Goal: Transaction & Acquisition: Purchase product/service

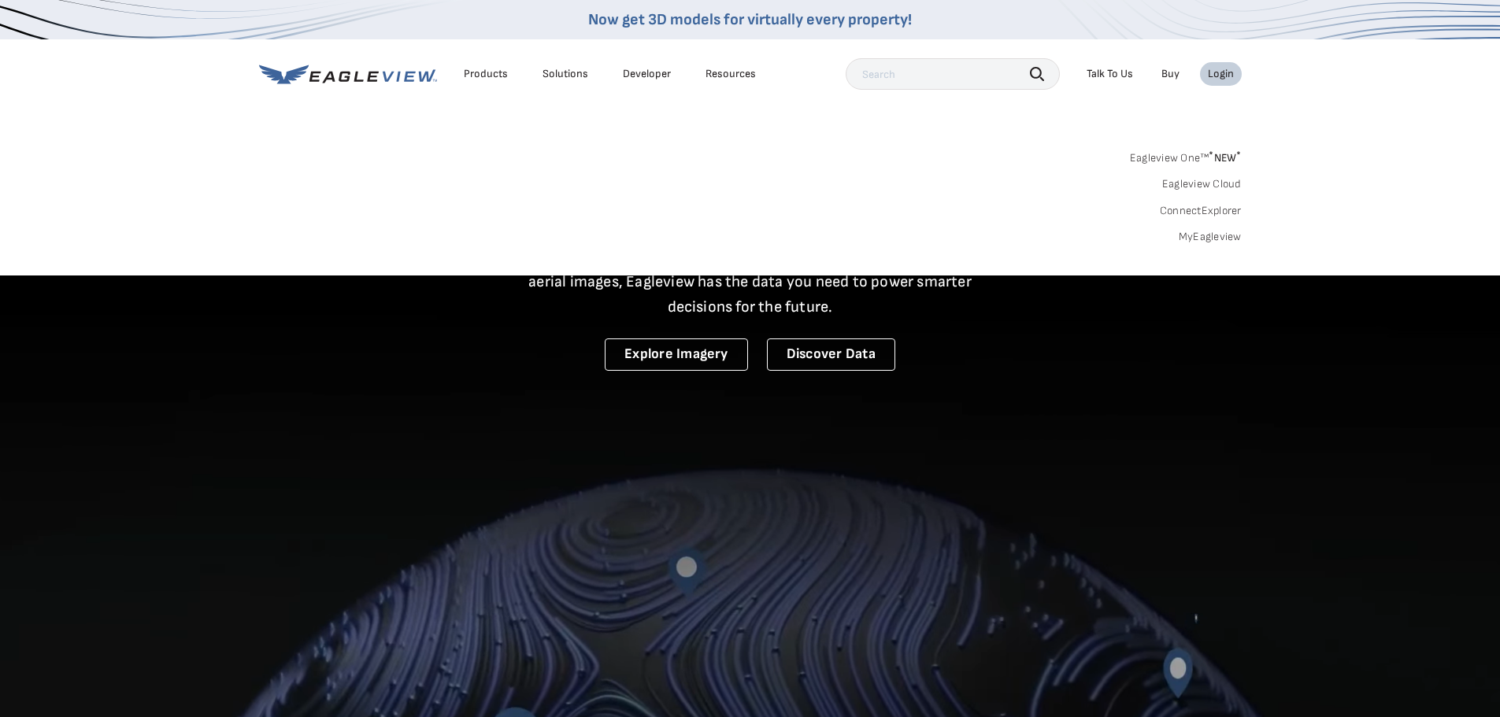
click at [1202, 238] on link "MyEagleview" at bounding box center [1210, 237] width 63 height 14
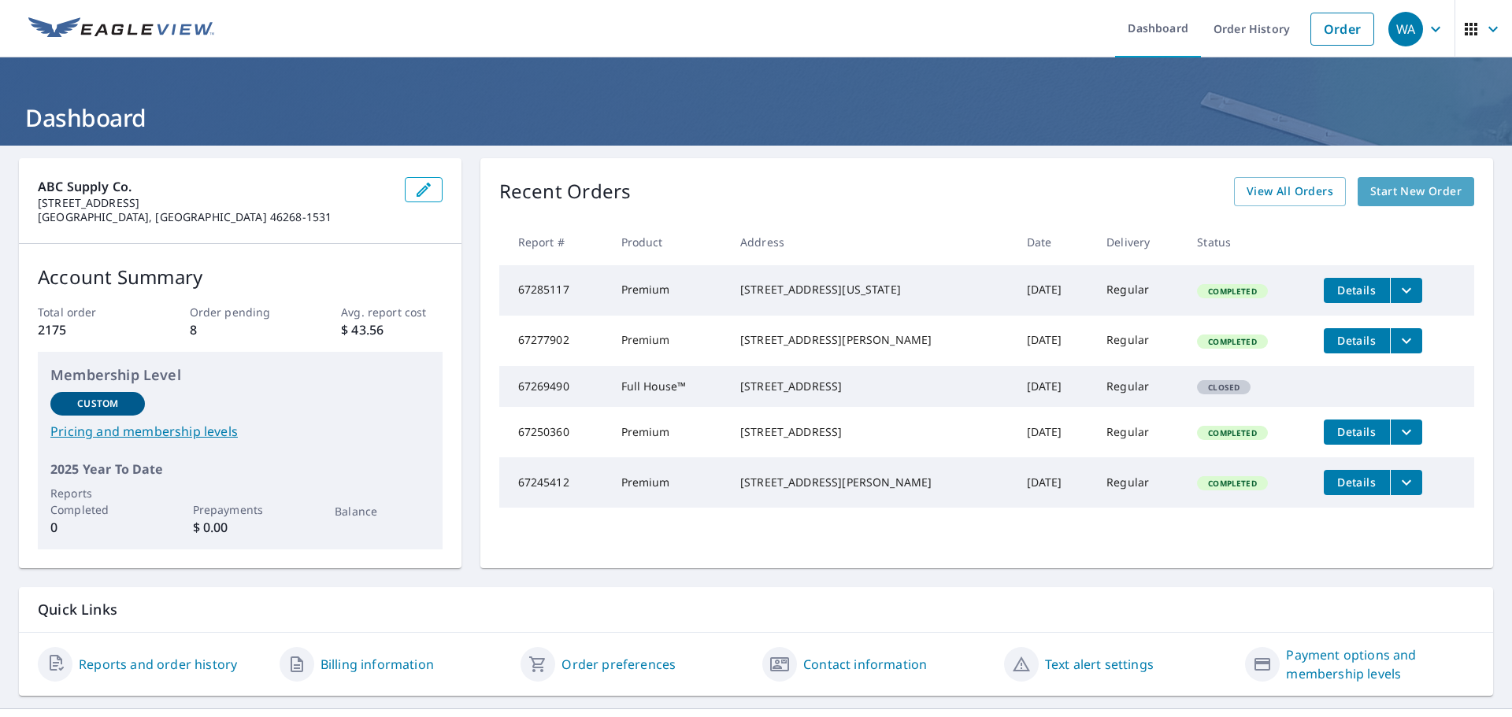
click at [1383, 196] on span "Start New Order" at bounding box center [1415, 192] width 91 height 20
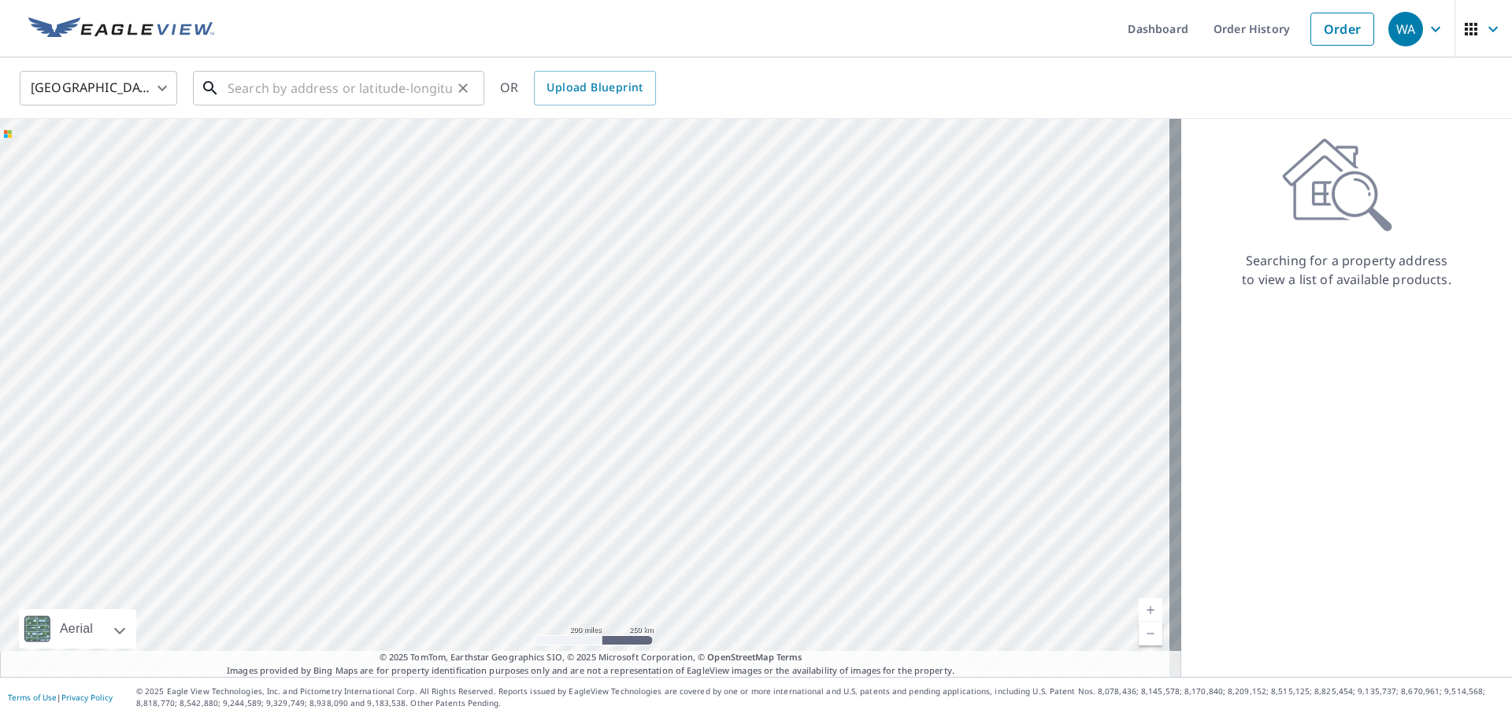
click at [293, 91] on input "text" at bounding box center [340, 88] width 224 height 44
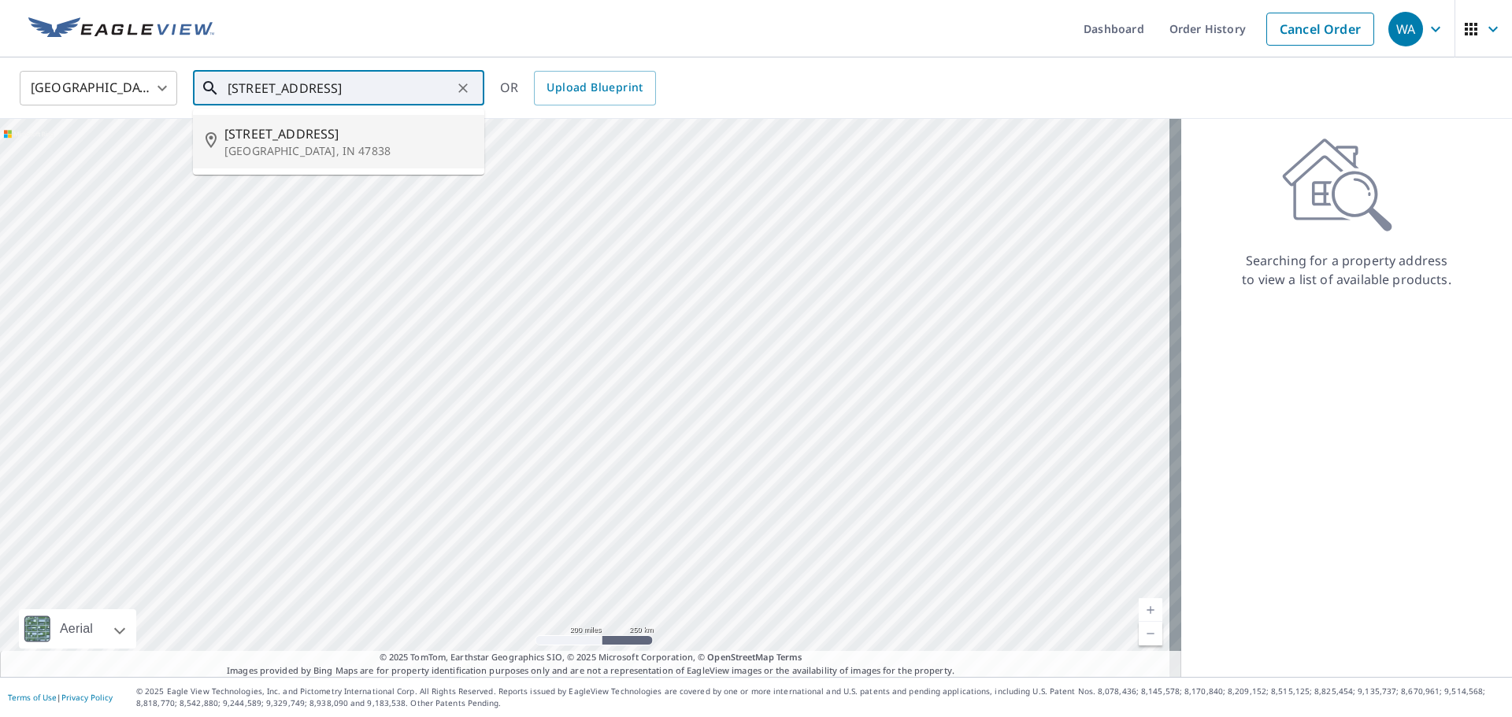
click at [306, 135] on span "8484 S County Road 350 E" at bounding box center [347, 133] width 247 height 19
type input "8484 S County Road 350 E Carlisle, IN 47838"
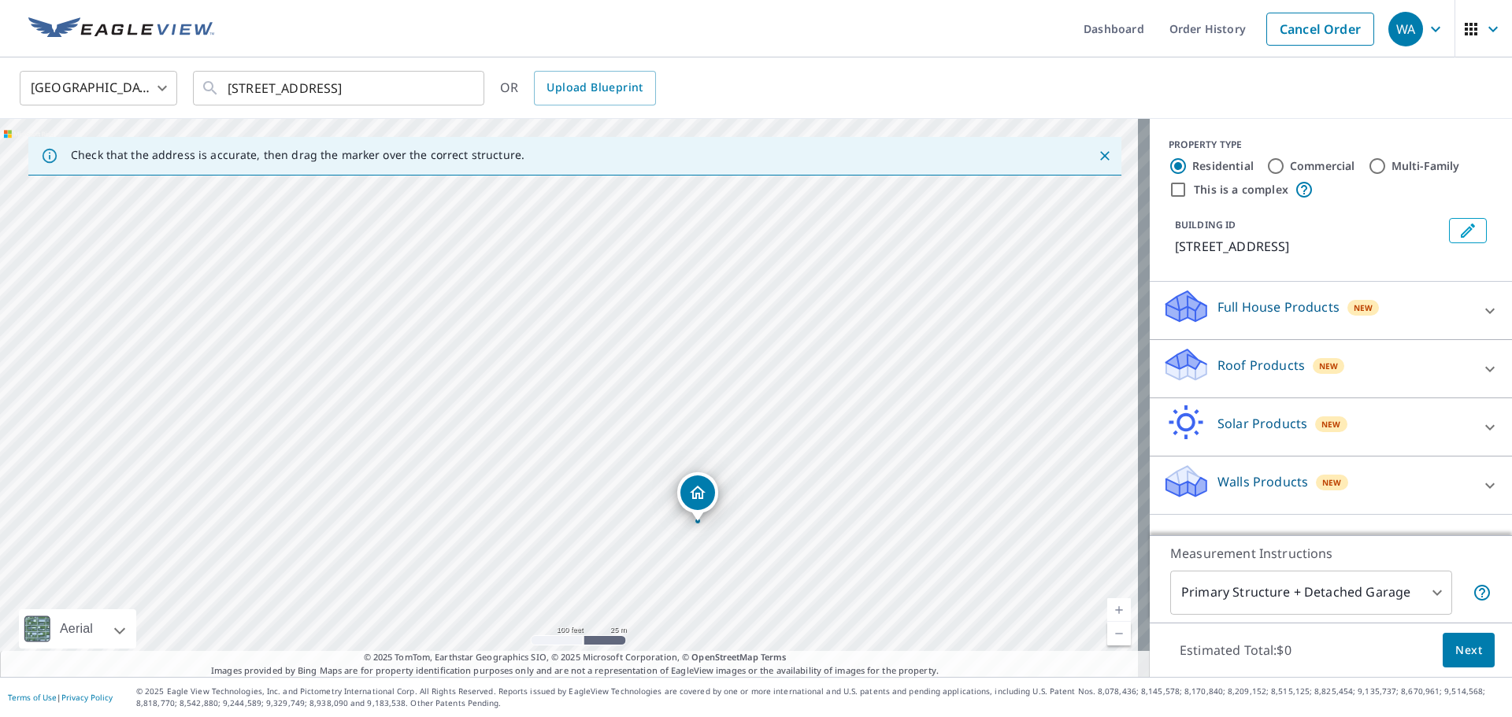
drag, startPoint x: 672, startPoint y: 255, endPoint x: 683, endPoint y: 361, distance: 106.0
click at [683, 361] on div "8484 S County Road 350 E Carlisle, IN 47838" at bounding box center [575, 398] width 1150 height 558
drag, startPoint x: 566, startPoint y: 221, endPoint x: 710, endPoint y: 500, distance: 313.8
click at [710, 500] on div "8484 S County Road 350 E Carlisle, IN 47838" at bounding box center [575, 398] width 1150 height 558
drag, startPoint x: 663, startPoint y: 421, endPoint x: 663, endPoint y: 372, distance: 49.6
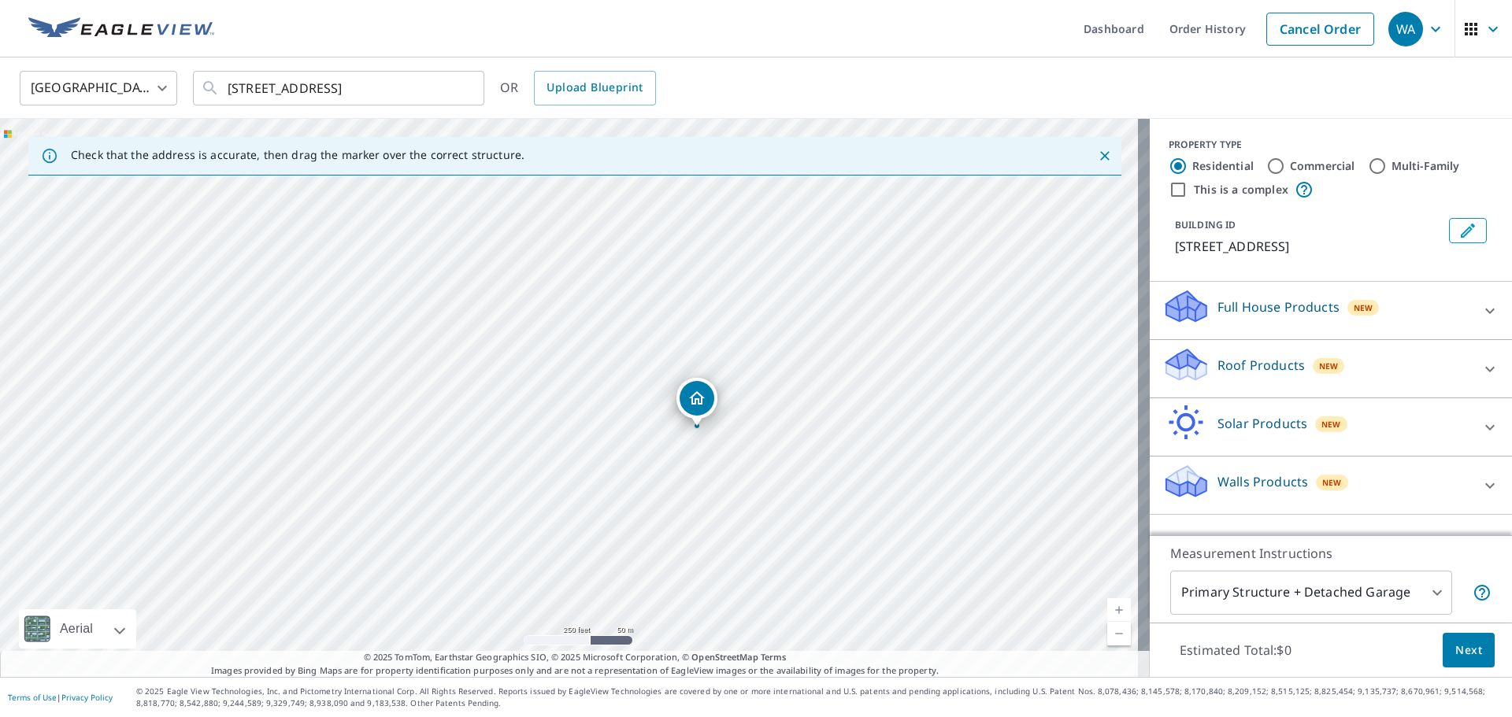
click at [663, 372] on div "8484 S County Road 350 E Carlisle, IN 47838" at bounding box center [575, 398] width 1150 height 558
drag, startPoint x: 677, startPoint y: 410, endPoint x: 683, endPoint y: 420, distance: 11.6
click at [683, 424] on div "8484 S County Road 350 E Carlisle, IN 47838" at bounding box center [575, 398] width 1150 height 558
drag, startPoint x: 676, startPoint y: 406, endPoint x: 719, endPoint y: 365, distance: 59.6
click at [719, 365] on div "8484 S County Road 350 E Carlisle, IN 47838" at bounding box center [575, 398] width 1150 height 558
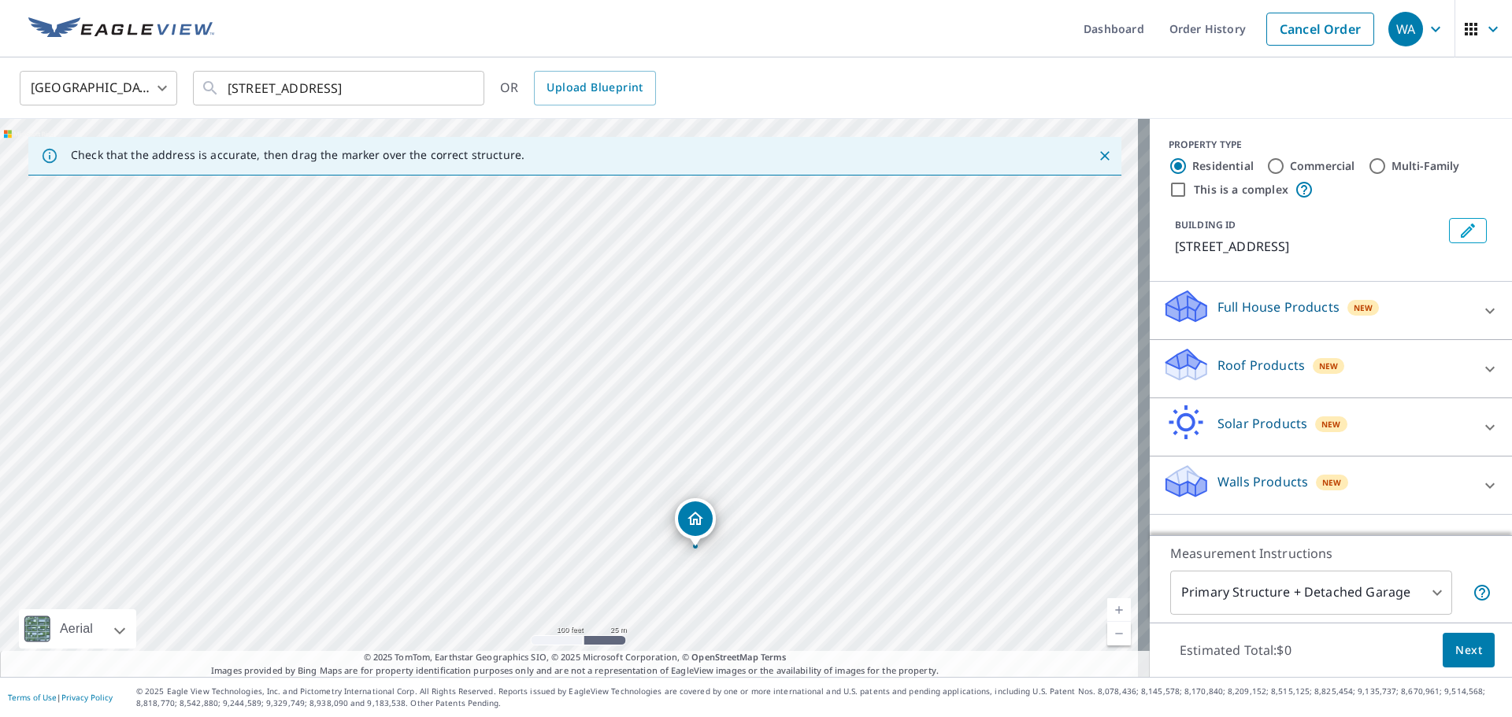
drag, startPoint x: 569, startPoint y: 411, endPoint x: 572, endPoint y: 369, distance: 41.9
click at [572, 369] on div "8484 S County Road 350 E Carlisle, IN 47838" at bounding box center [575, 398] width 1150 height 558
drag, startPoint x: 706, startPoint y: 417, endPoint x: 468, endPoint y: 440, distance: 238.9
click at [468, 440] on div "8484 S County Road 350 E Carlisle, IN 47838" at bounding box center [575, 398] width 1150 height 558
drag, startPoint x: 607, startPoint y: 391, endPoint x: 594, endPoint y: 431, distance: 43.1
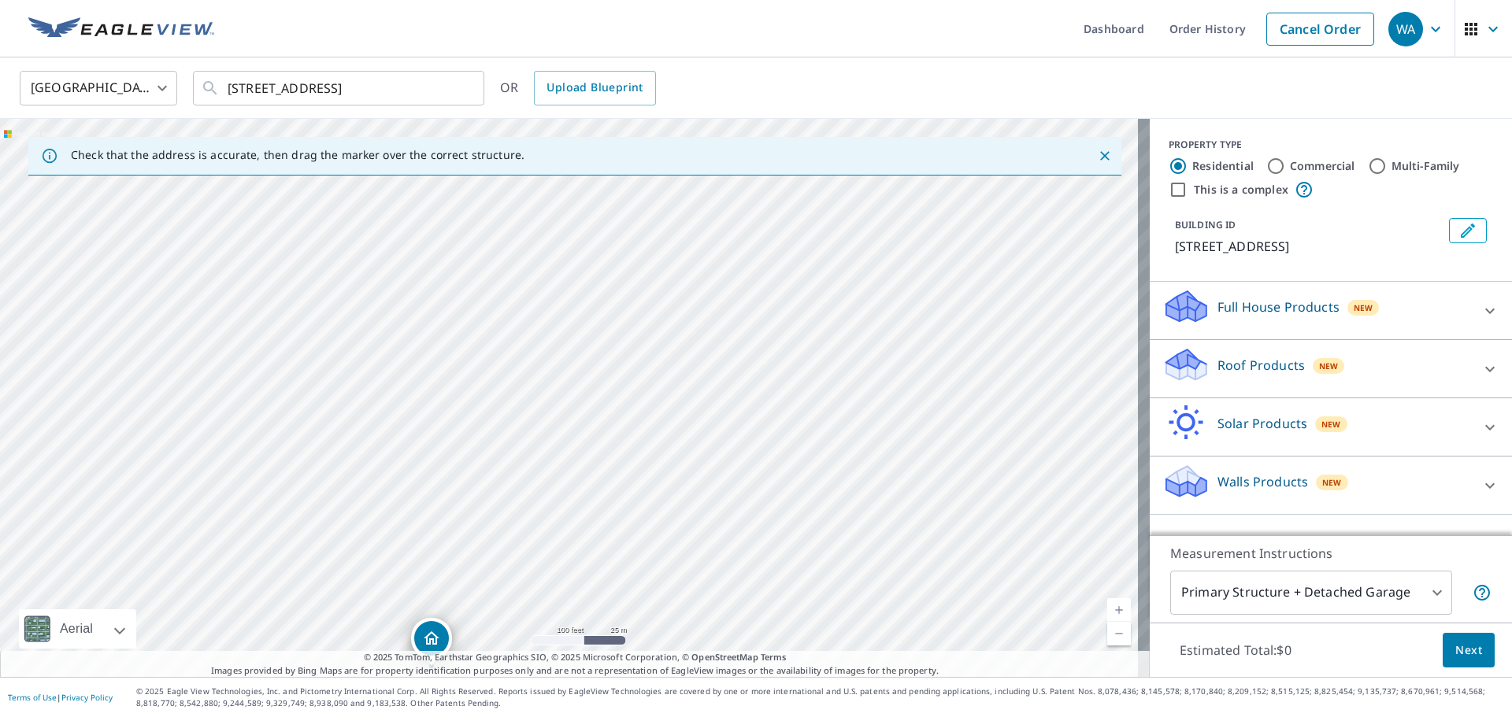
click at [594, 431] on div "8484 S County Road 350 E Carlisle, IN 47838" at bounding box center [575, 398] width 1150 height 558
drag, startPoint x: 594, startPoint y: 375, endPoint x: 591, endPoint y: 359, distance: 16.2
click at [591, 359] on div "8484 S County Road 350 E Carlisle, IN 47838" at bounding box center [575, 398] width 1150 height 558
drag, startPoint x: 409, startPoint y: 479, endPoint x: 519, endPoint y: 428, distance: 120.5
click at [519, 428] on div "8484 S County Road 350 E Carlisle, IN 47838" at bounding box center [575, 398] width 1150 height 558
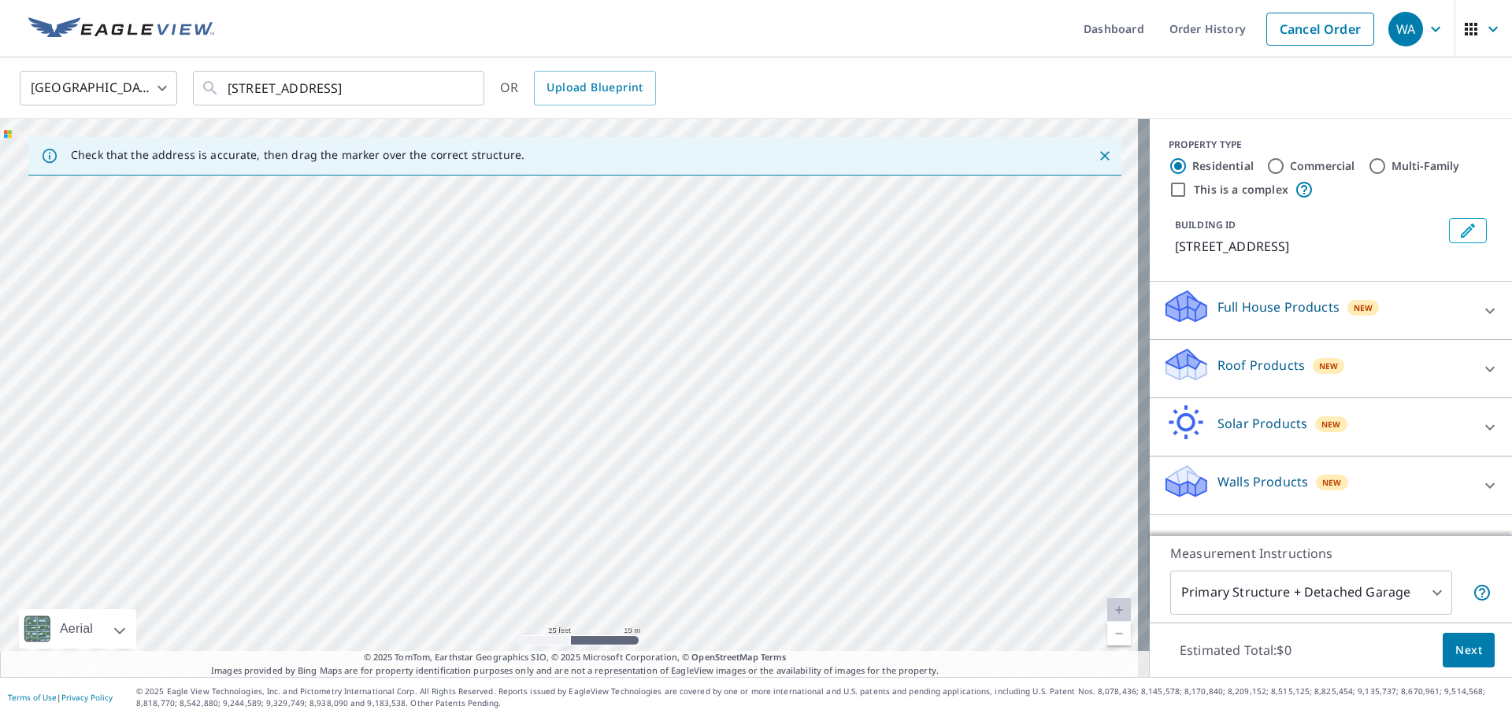
drag, startPoint x: 261, startPoint y: 402, endPoint x: 439, endPoint y: 398, distance: 178.0
click at [439, 398] on div "8484 S County Road 350 E Carlisle, IN 47838" at bounding box center [575, 398] width 1150 height 558
drag, startPoint x: 419, startPoint y: 446, endPoint x: 443, endPoint y: 250, distance: 198.3
click at [443, 250] on div "8484 S County Road 350 E Carlisle, IN 47838" at bounding box center [575, 398] width 1150 height 558
drag, startPoint x: 571, startPoint y: 353, endPoint x: 410, endPoint y: 550, distance: 254.7
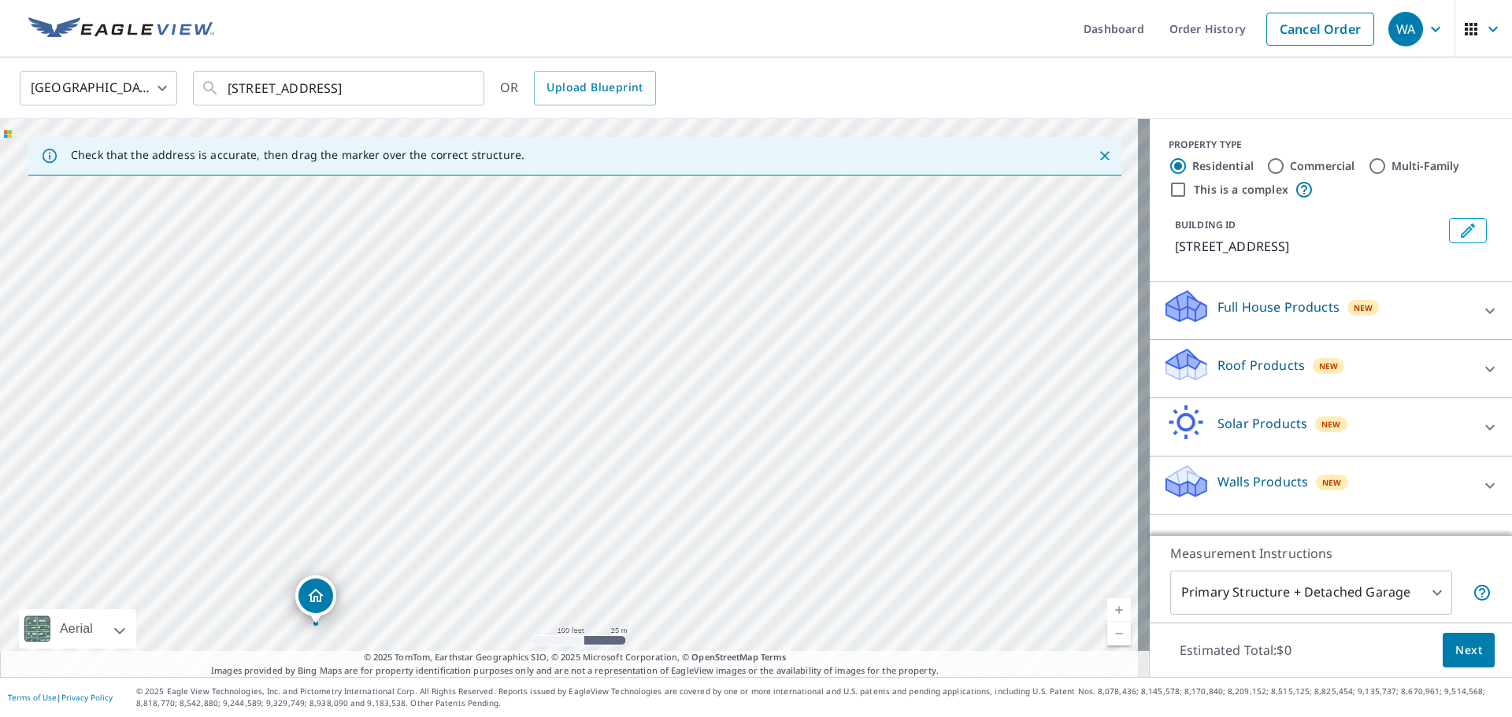
click at [410, 550] on div "8484 S County Road 350 E Carlisle, IN 47838" at bounding box center [575, 398] width 1150 height 558
drag, startPoint x: 328, startPoint y: 359, endPoint x: 867, endPoint y: 412, distance: 541.2
click at [867, 412] on div "8484 S County Road 350 E Carlisle, IN 47838" at bounding box center [575, 398] width 1150 height 558
drag, startPoint x: 546, startPoint y: 473, endPoint x: 580, endPoint y: 272, distance: 204.3
click at [580, 272] on div "8484 S County Road 350 E Carlisle, IN 47838" at bounding box center [575, 398] width 1150 height 558
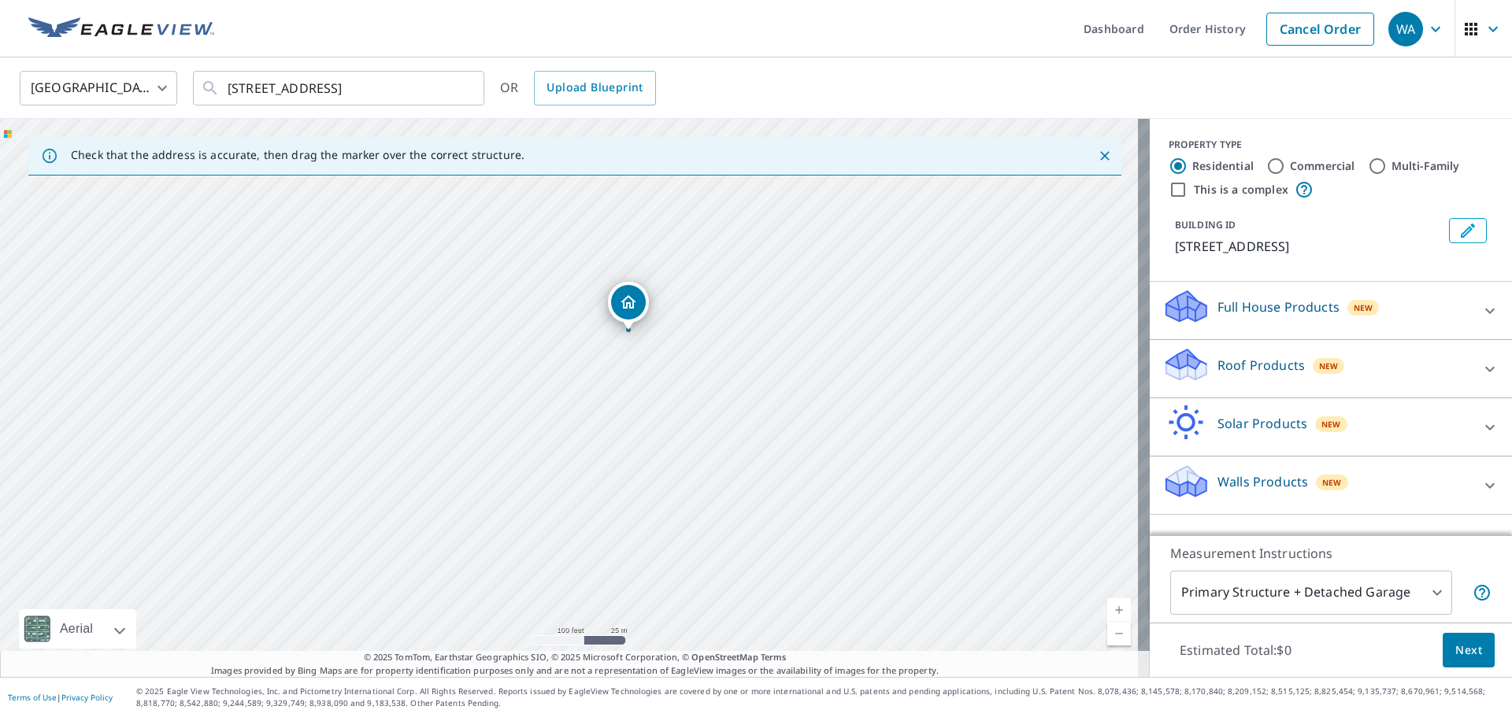
drag, startPoint x: 485, startPoint y: 356, endPoint x: 510, endPoint y: 197, distance: 161.0
click at [510, 197] on div "8484 S County Road 350 E Carlisle, IN 47838" at bounding box center [575, 398] width 1150 height 558
drag, startPoint x: 644, startPoint y: 518, endPoint x: 576, endPoint y: 303, distance: 225.6
click at [576, 303] on div "8484 S County Road 350 E Carlisle, IN 47838" at bounding box center [575, 398] width 1150 height 558
drag, startPoint x: 503, startPoint y: 490, endPoint x: 498, endPoint y: 307, distance: 182.8
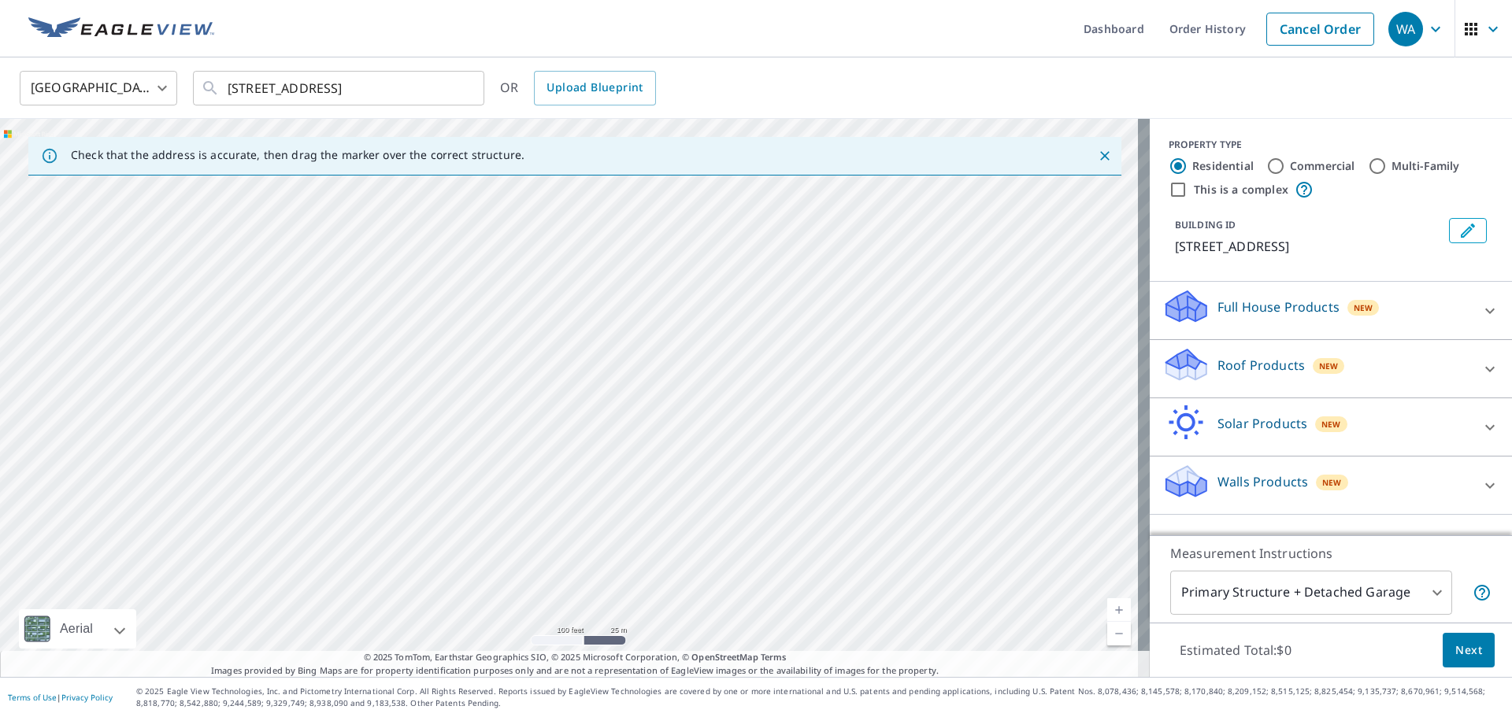
click at [498, 307] on div "8484 S County Road 350 E Carlisle, IN 47838" at bounding box center [575, 398] width 1150 height 558
drag, startPoint x: 518, startPoint y: 506, endPoint x: 480, endPoint y: 228, distance: 280.6
click at [480, 228] on div "8484 S County Road 350 E Carlisle, IN 47838" at bounding box center [575, 398] width 1150 height 558
drag, startPoint x: 443, startPoint y: 310, endPoint x: 450, endPoint y: 369, distance: 58.7
click at [450, 369] on div "8484 S County Road 350 E Carlisle, IN 47838" at bounding box center [575, 398] width 1150 height 558
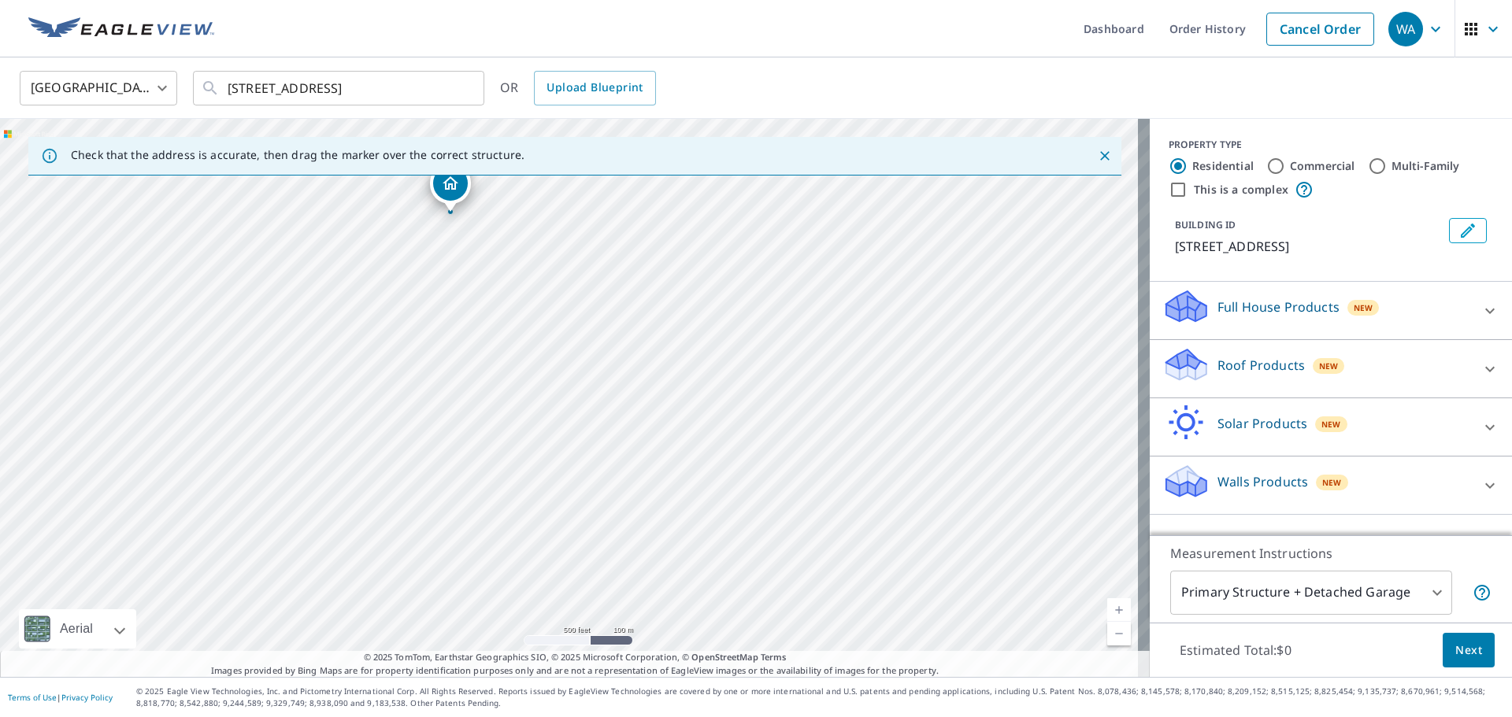
drag, startPoint x: 432, startPoint y: 277, endPoint x: 448, endPoint y: 413, distance: 136.3
click at [448, 413] on div "8484 S County Road 350 E Carlisle, IN 47838" at bounding box center [575, 398] width 1150 height 558
drag, startPoint x: 430, startPoint y: 227, endPoint x: 440, endPoint y: 208, distance: 21.5
click at [440, 208] on div "8484 S County Road 350 E Carlisle, IN 47838" at bounding box center [575, 398] width 1150 height 558
drag, startPoint x: 517, startPoint y: 517, endPoint x: 483, endPoint y: 439, distance: 85.4
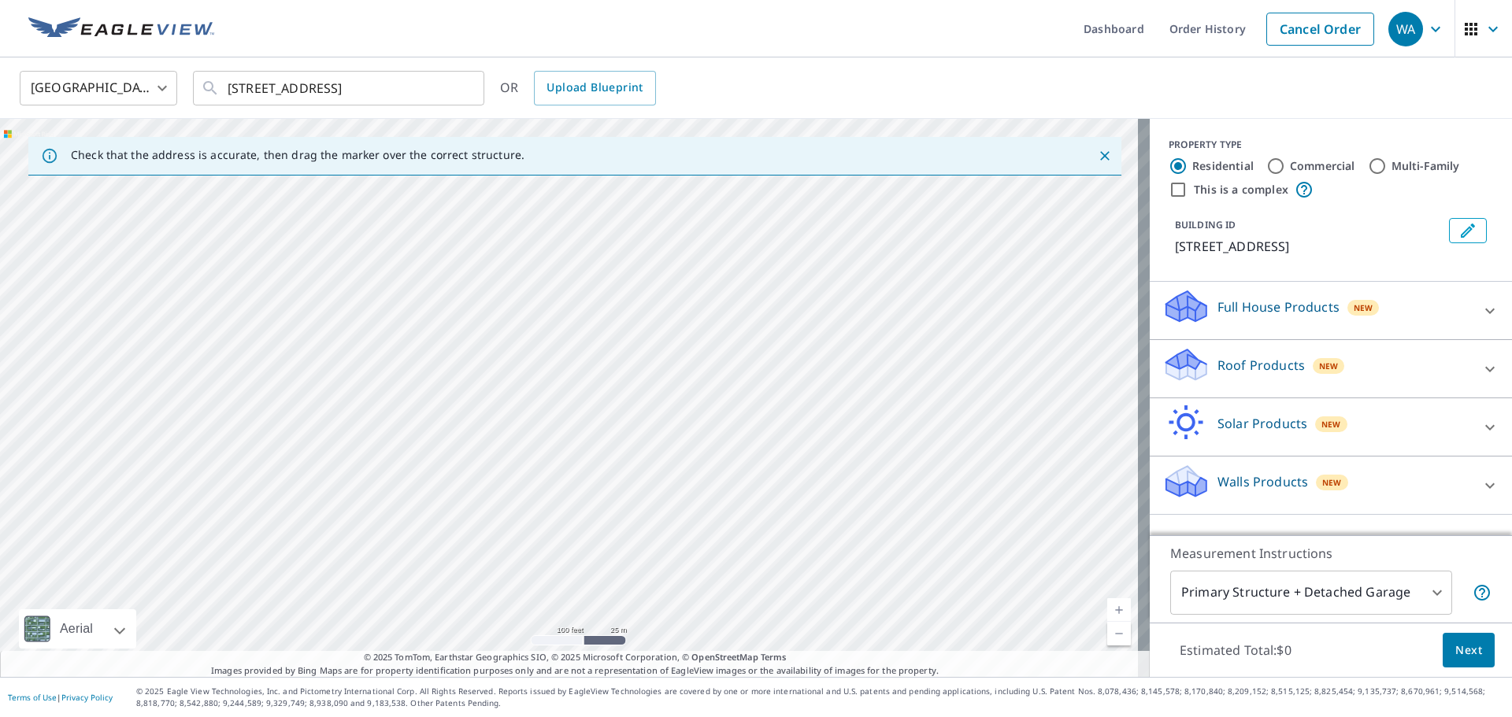
click at [483, 439] on div "8484 S County Road 350 E Carlisle, IN 47838" at bounding box center [575, 398] width 1150 height 558
drag, startPoint x: 534, startPoint y: 361, endPoint x: 543, endPoint y: 437, distance: 76.9
click at [543, 437] on div "8484 S County Road 350 E Carlisle, IN 47838" at bounding box center [575, 398] width 1150 height 558
drag, startPoint x: 517, startPoint y: 527, endPoint x: 520, endPoint y: 502, distance: 24.5
click at [520, 502] on div "8484 S County Road 350 E Carlisle, IN 47838" at bounding box center [575, 398] width 1150 height 558
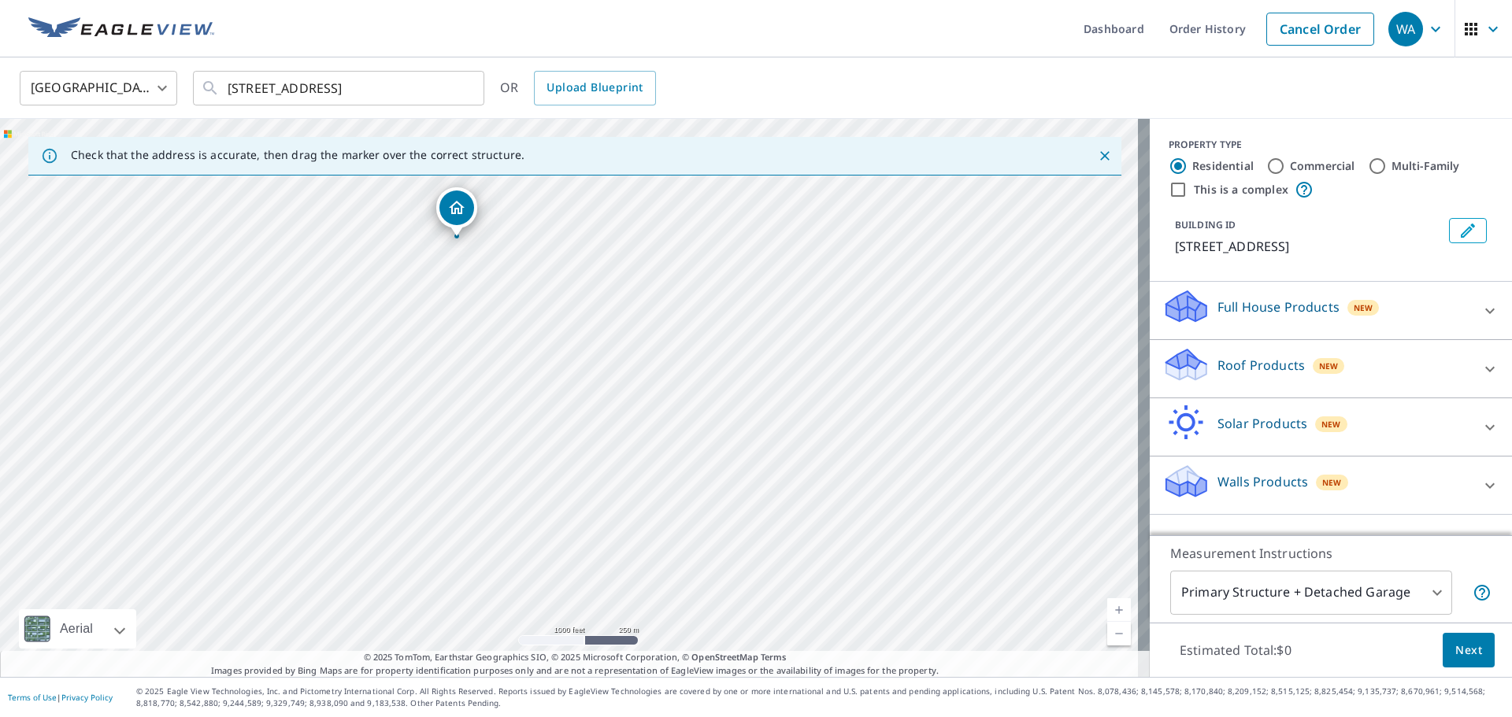
drag, startPoint x: 472, startPoint y: 244, endPoint x: 472, endPoint y: 307, distance: 63.0
click at [472, 307] on div "8484 S County Road 350 E Carlisle, IN 47838" at bounding box center [575, 398] width 1150 height 558
drag, startPoint x: 453, startPoint y: 207, endPoint x: 471, endPoint y: 343, distance: 136.6
drag, startPoint x: 809, startPoint y: 452, endPoint x: 594, endPoint y: 424, distance: 216.8
click at [594, 424] on div "8484 S County Road 350 E Carlisle, IN 47838-8077" at bounding box center [575, 398] width 1150 height 558
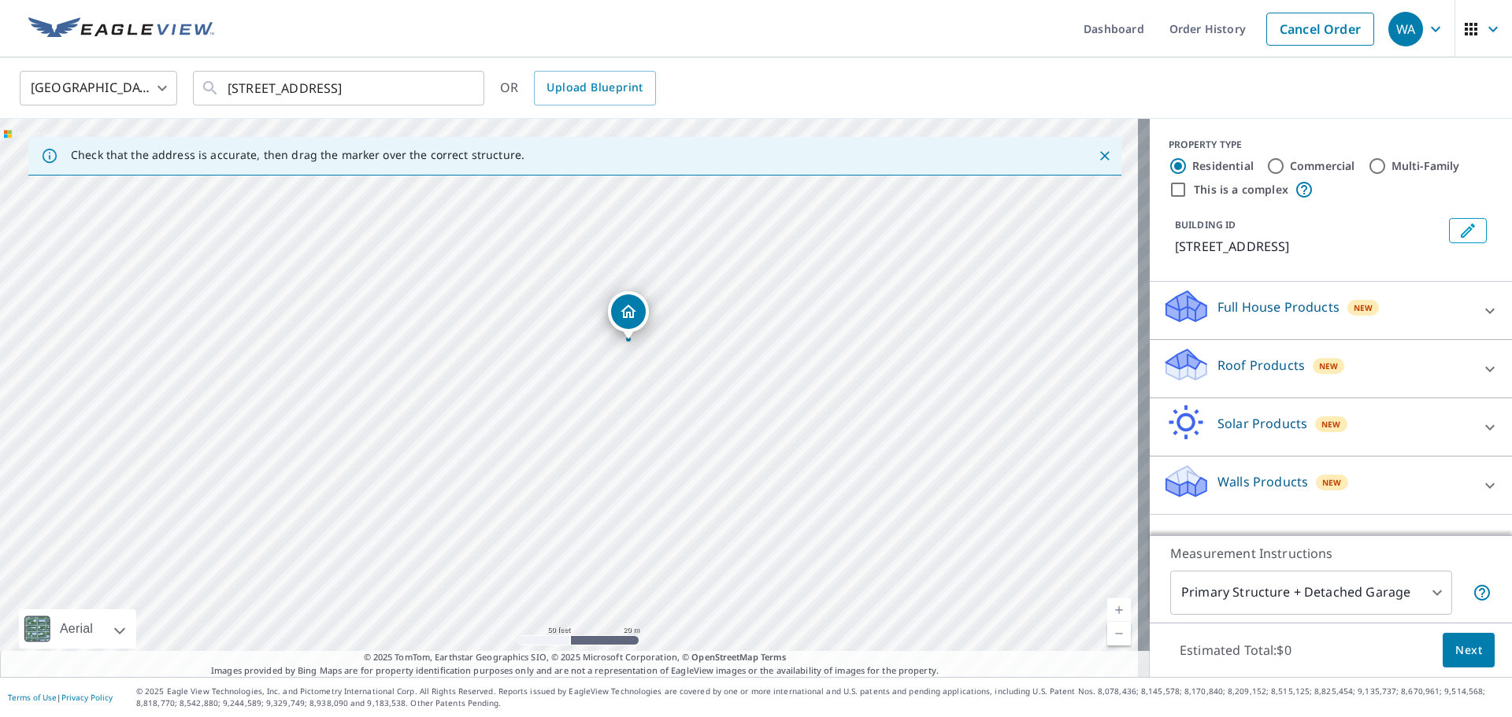
click at [597, 377] on div "8484 S County Road 350 E Carlisle, IN 47838-8077" at bounding box center [575, 398] width 1150 height 558
drag, startPoint x: 628, startPoint y: 292, endPoint x: 631, endPoint y: 283, distance: 9.2
drag, startPoint x: 574, startPoint y: 360, endPoint x: 562, endPoint y: 363, distance: 12.2
click at [1257, 375] on p "Roof Products" at bounding box center [1260, 365] width 87 height 19
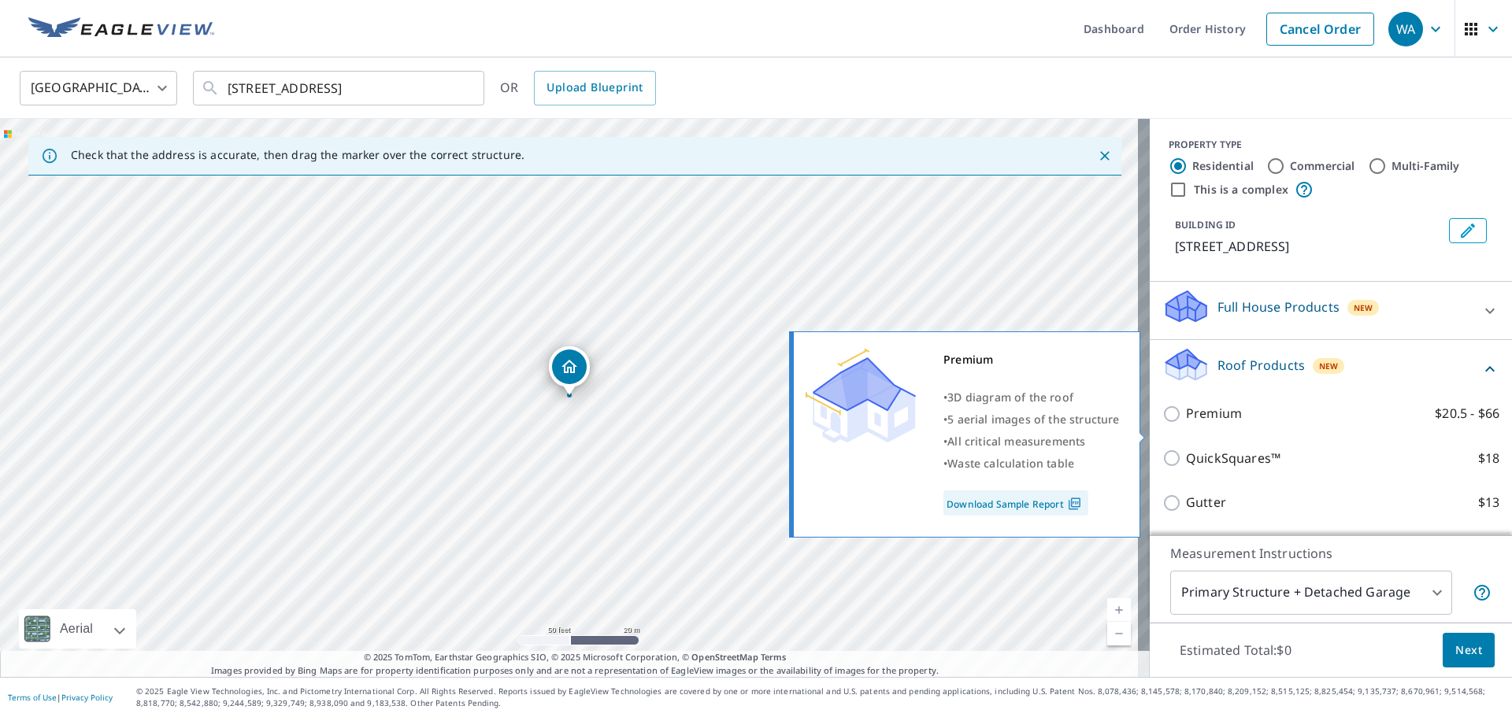
click at [1202, 424] on p "Premium" at bounding box center [1214, 414] width 56 height 20
click at [1186, 424] on input "Premium $20.5 - $66" at bounding box center [1174, 414] width 24 height 19
checkbox input "true"
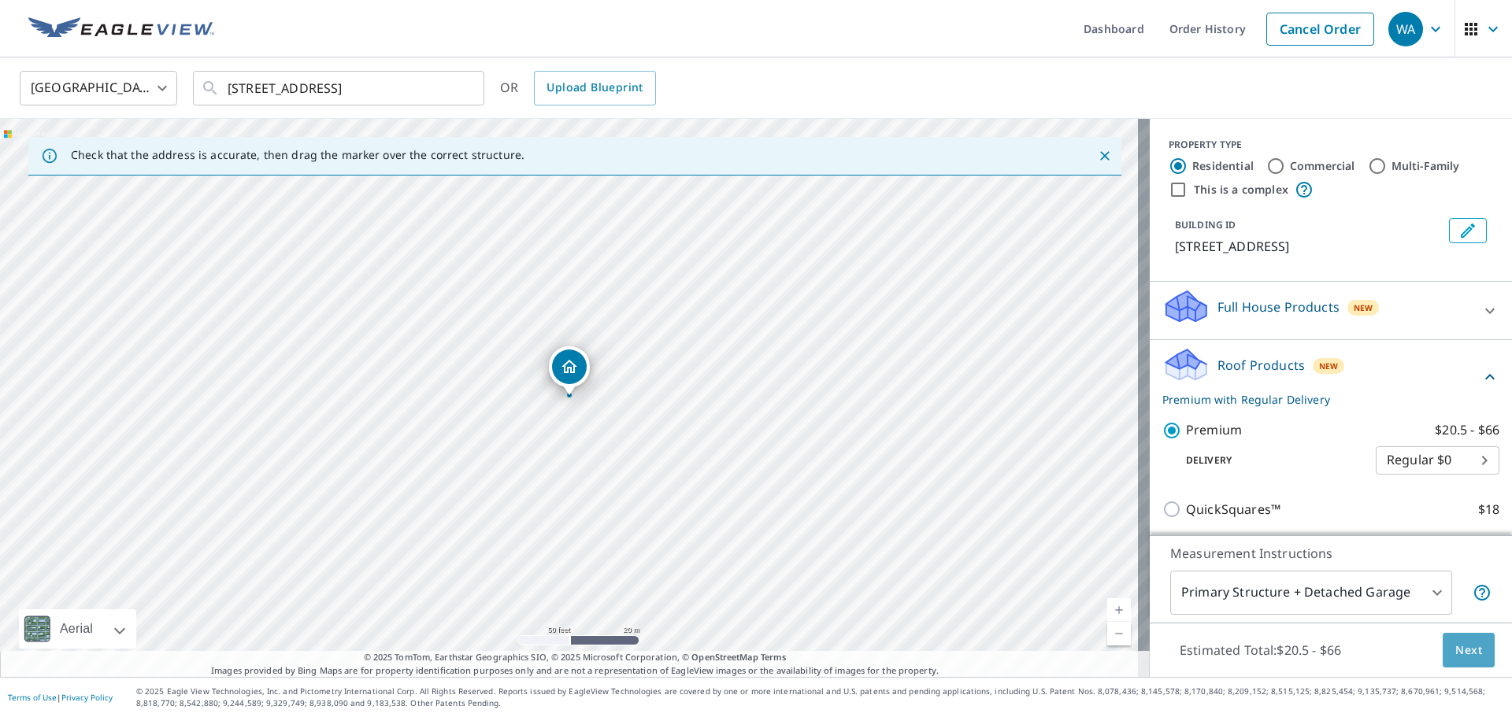
click at [1455, 647] on span "Next" at bounding box center [1468, 651] width 27 height 20
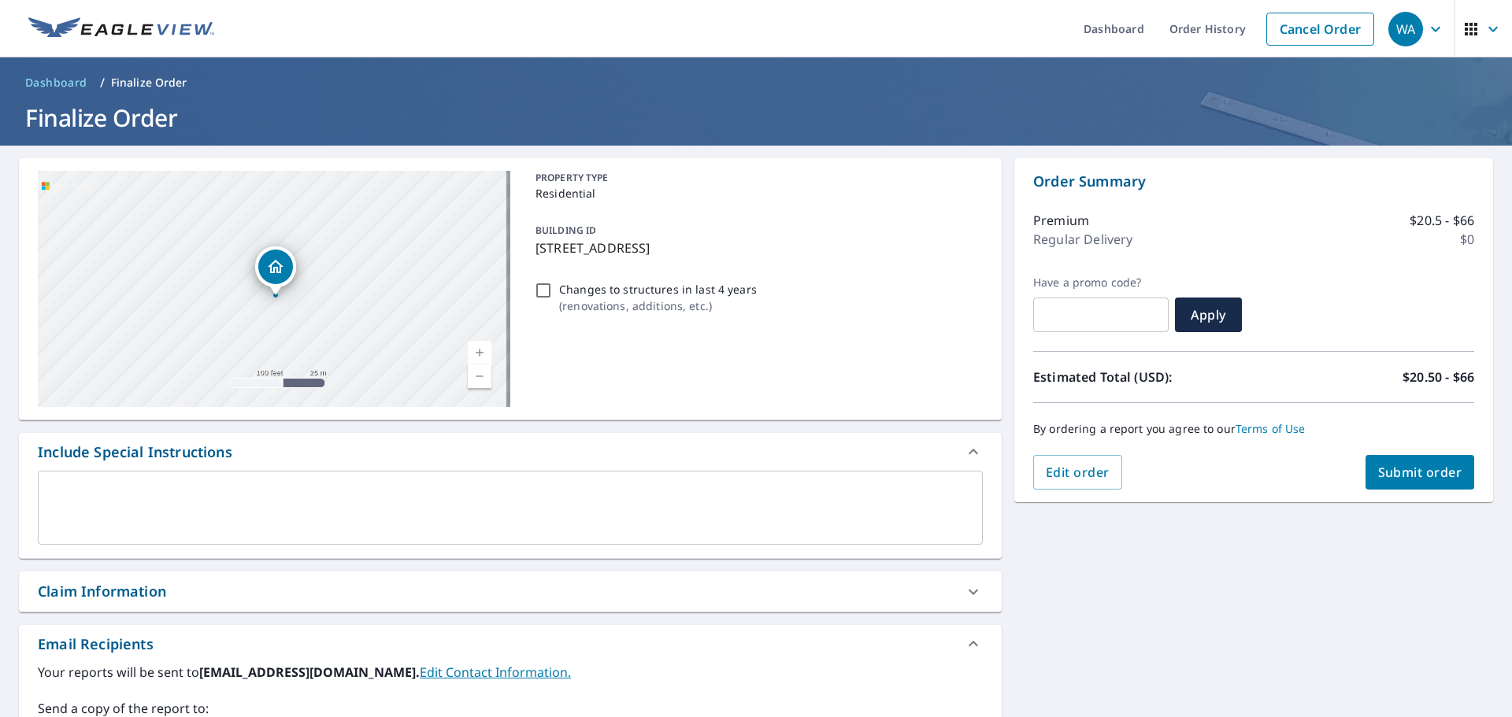
drag, startPoint x: 239, startPoint y: 261, endPoint x: 257, endPoint y: 333, distance: 74.7
click at [257, 333] on div "8484 S County Road 350 E Carlisle, IN 47838-8077" at bounding box center [274, 289] width 472 height 236
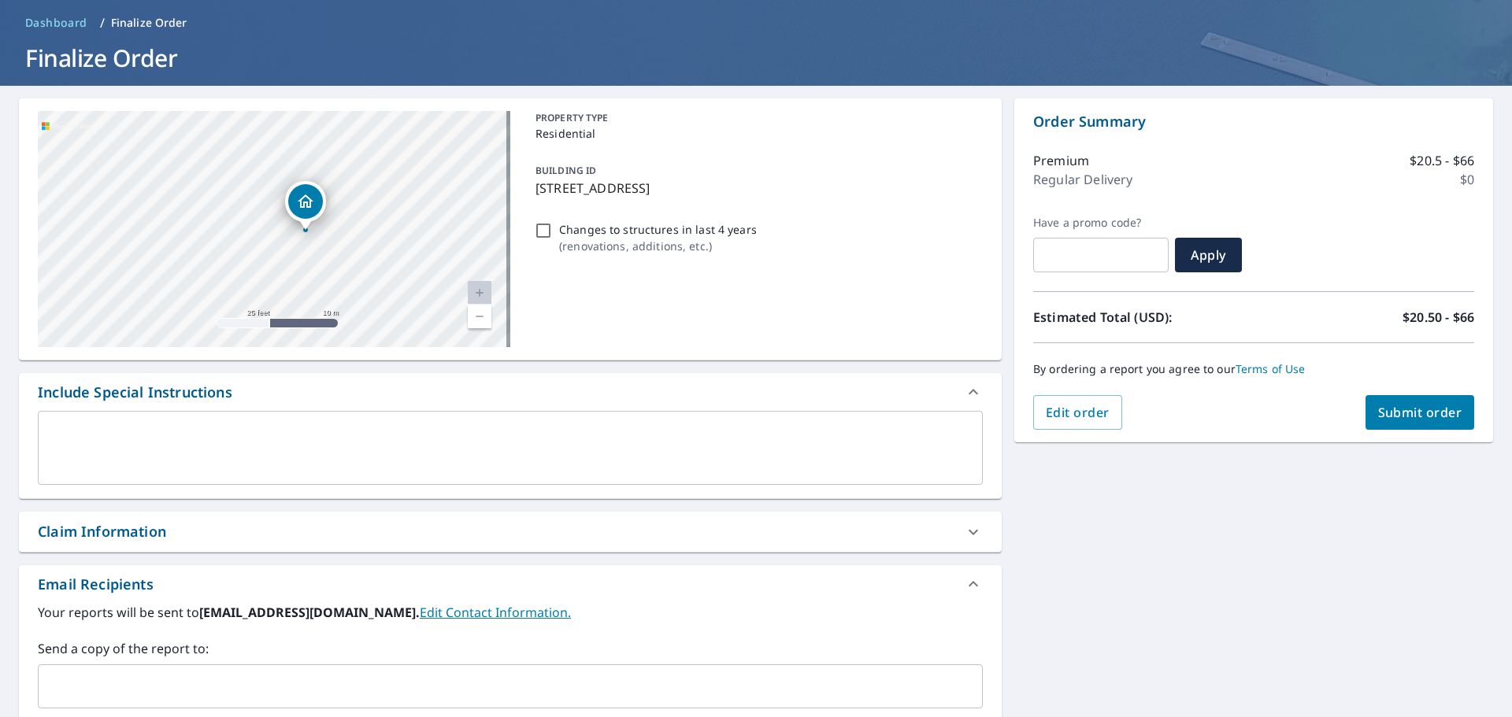
scroll to position [157, 0]
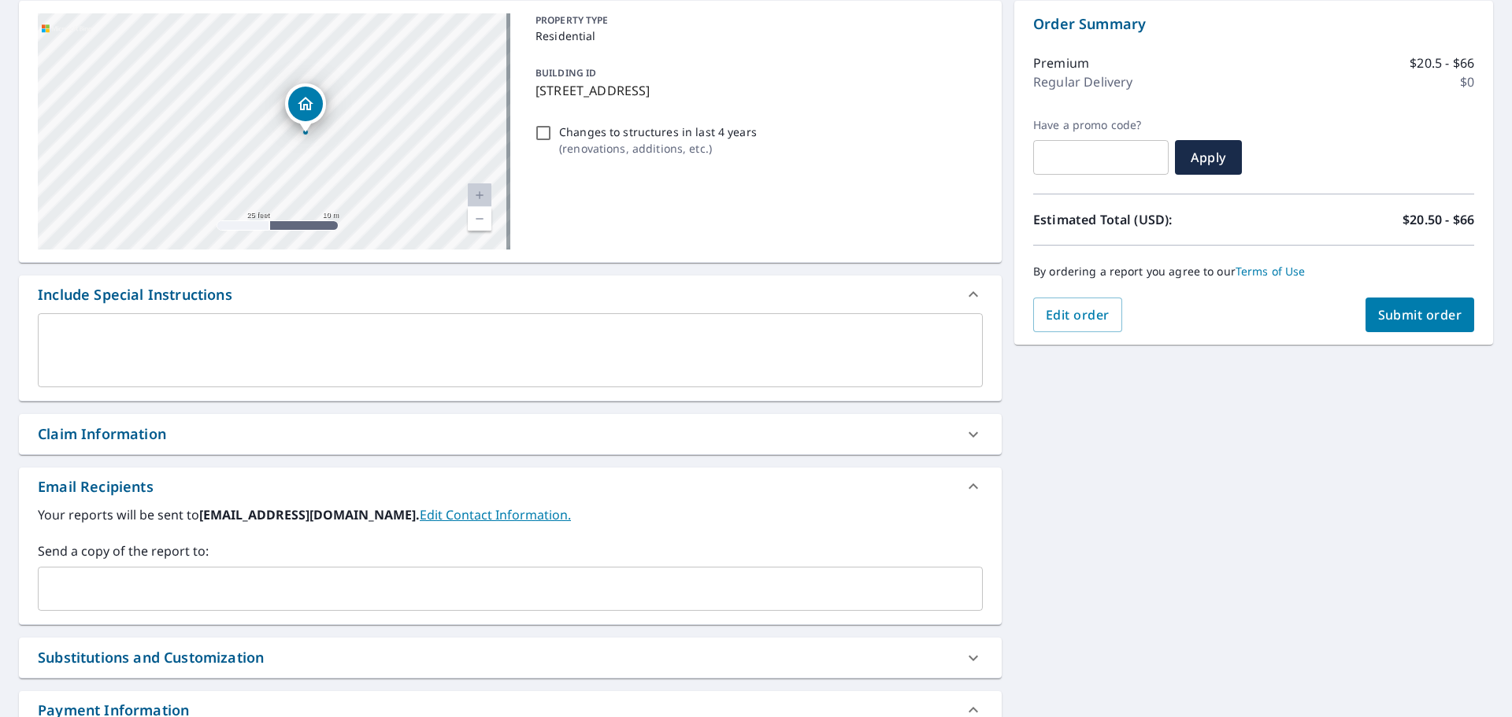
click at [157, 594] on input "text" at bounding box center [498, 589] width 907 height 30
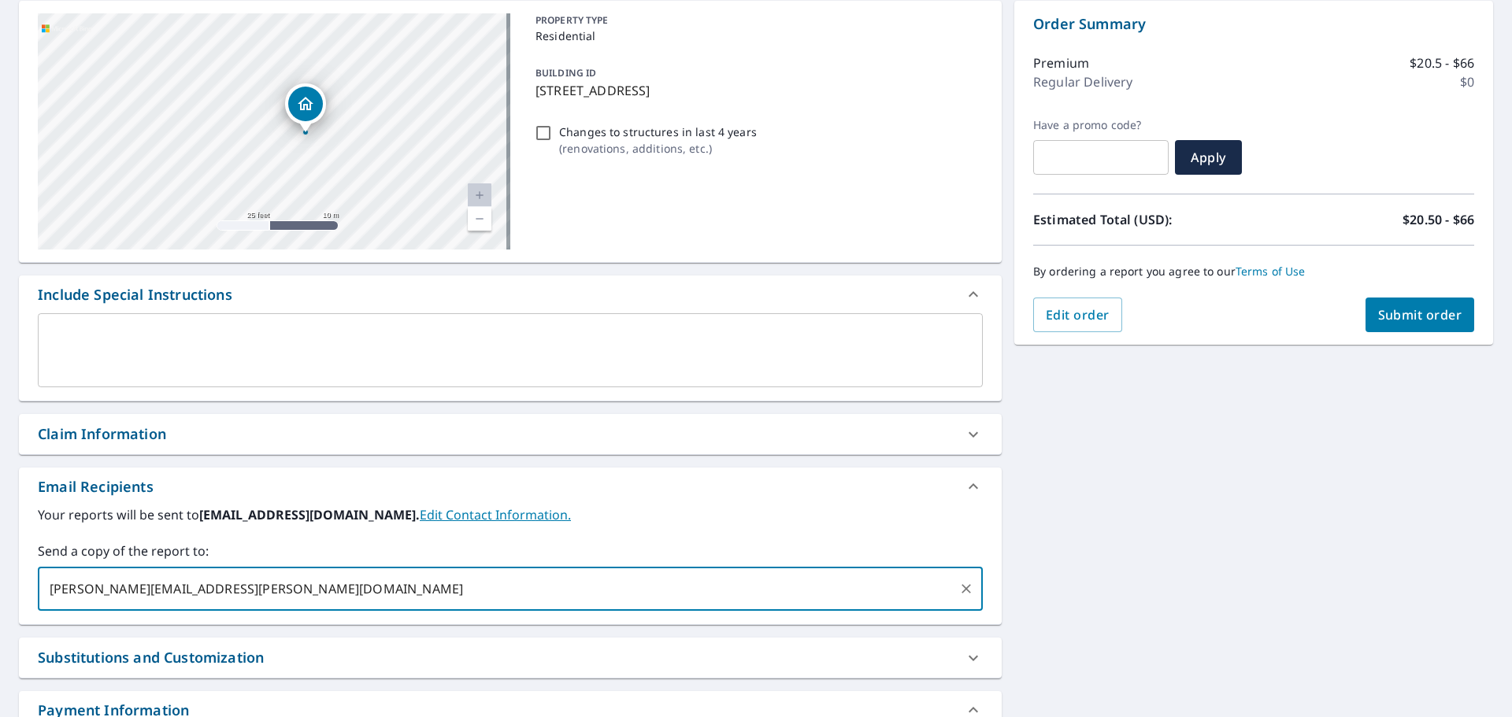
type input "kyle.willis@abcsupply.com"
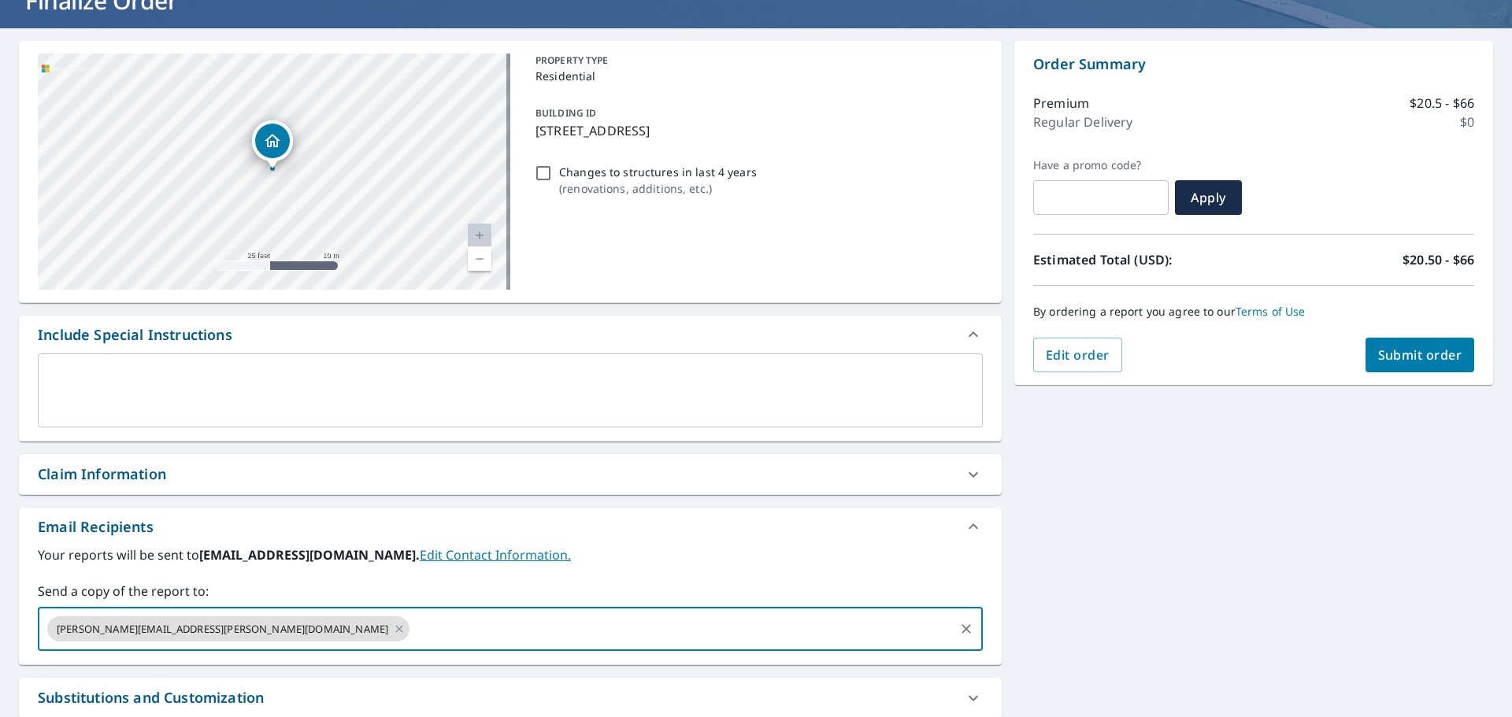
scroll to position [79, 0]
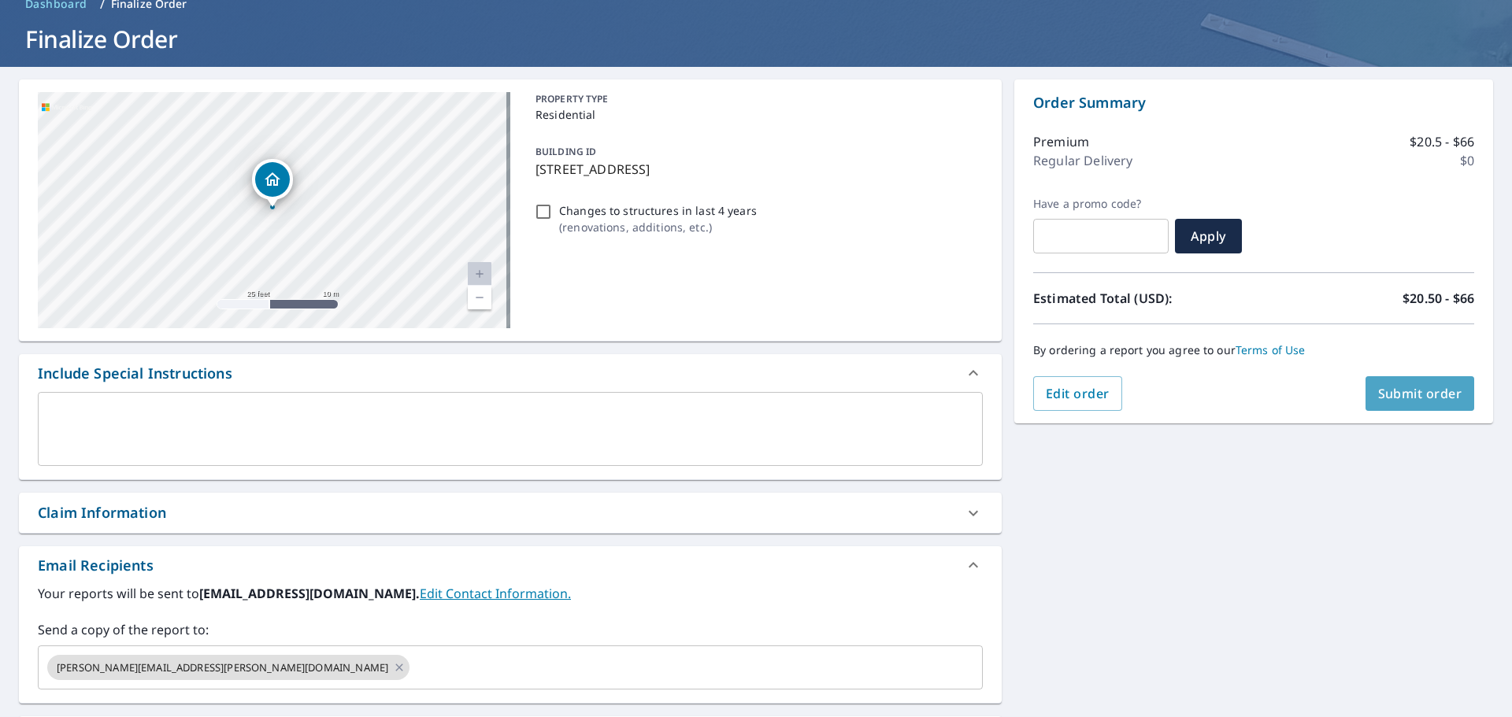
click at [1391, 392] on span "Submit order" at bounding box center [1420, 393] width 84 height 17
